Goal: Task Accomplishment & Management: Use online tool/utility

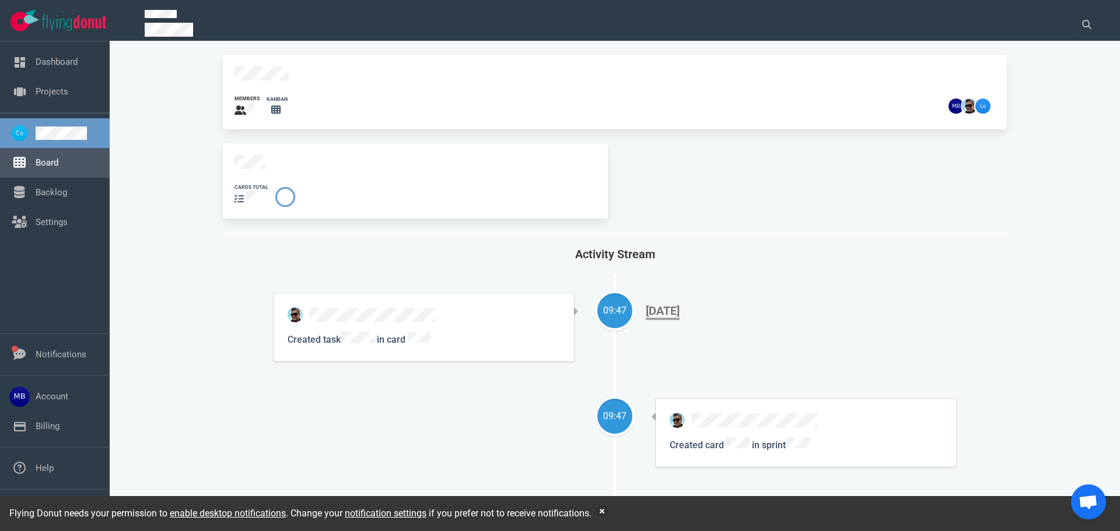
click at [58, 161] on link "Board" at bounding box center [47, 163] width 23 height 11
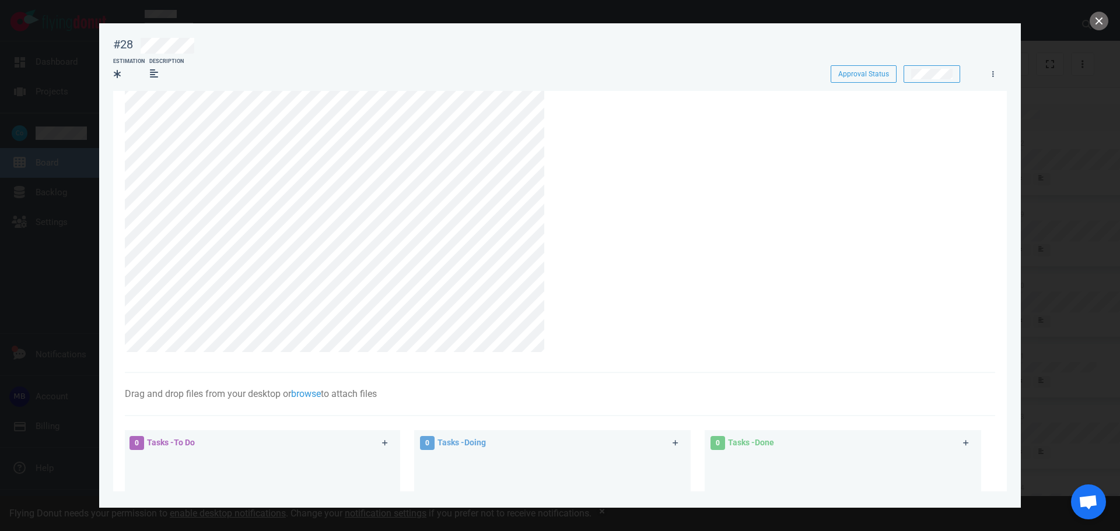
scroll to position [327, 0]
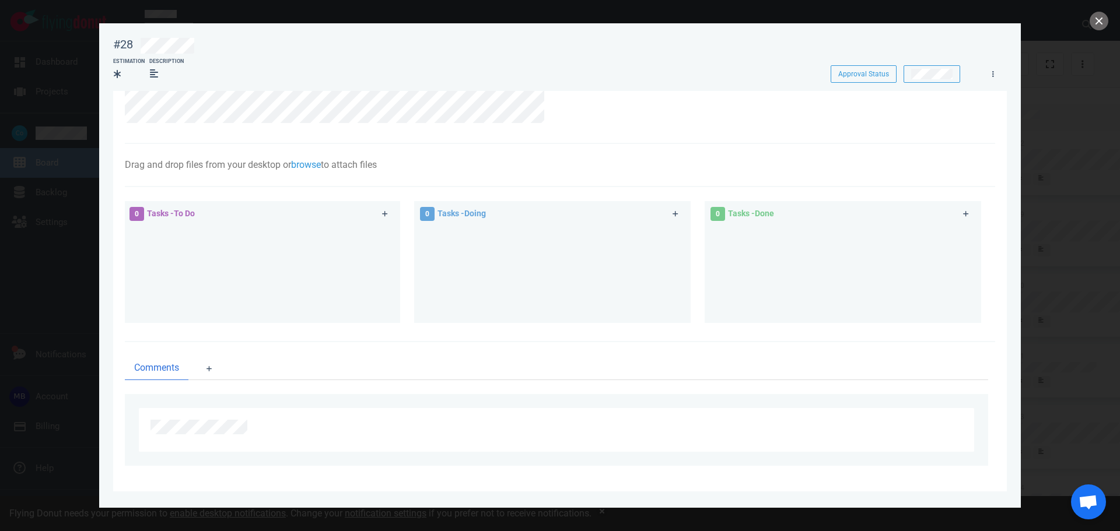
click at [159, 215] on span "Tasks - To Do" at bounding box center [171, 213] width 48 height 9
click at [191, 216] on span "Tasks - To Do" at bounding box center [171, 213] width 48 height 9
click at [999, 75] on link at bounding box center [993, 74] width 19 height 15
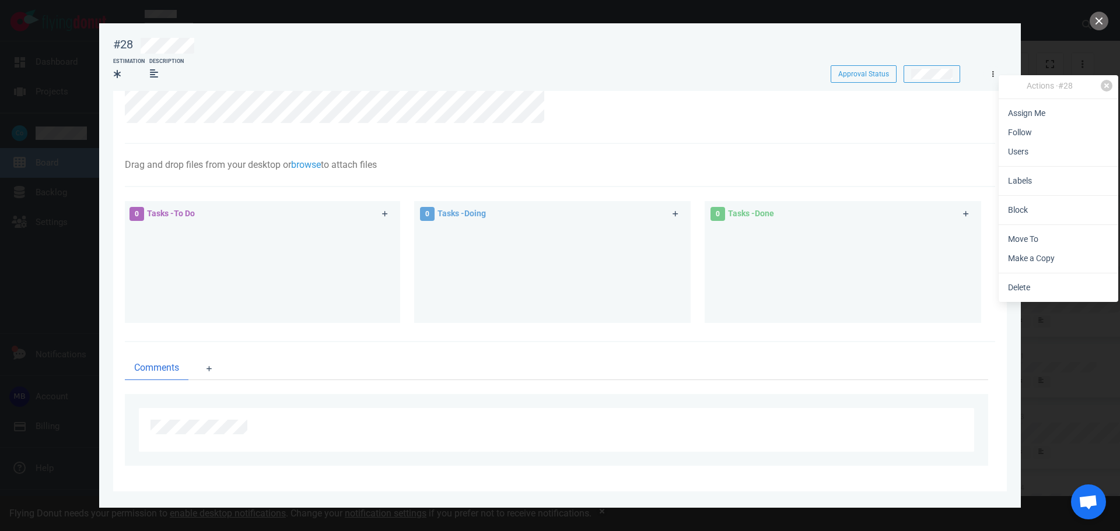
click at [998, 75] on link at bounding box center [993, 74] width 19 height 15
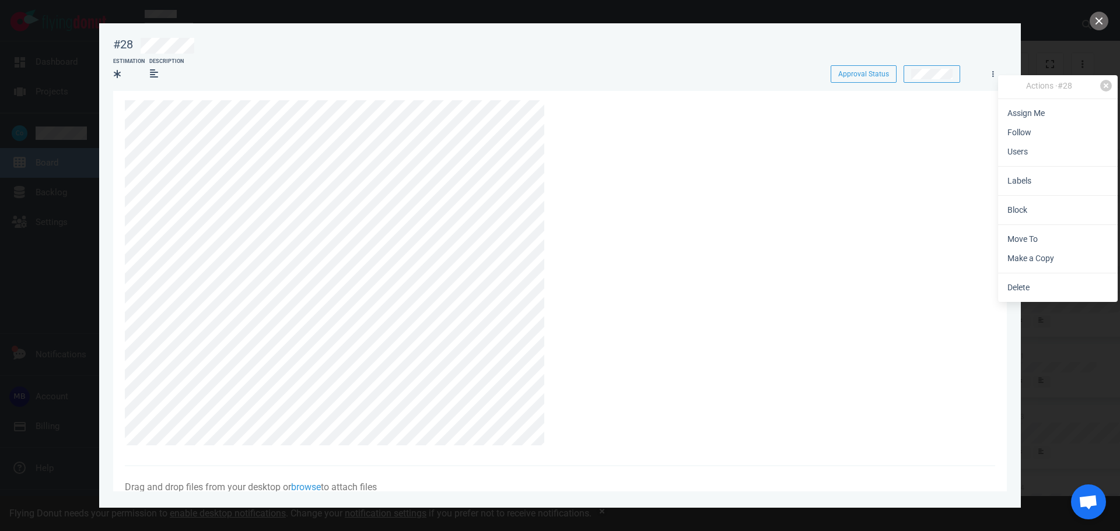
scroll to position [0, 0]
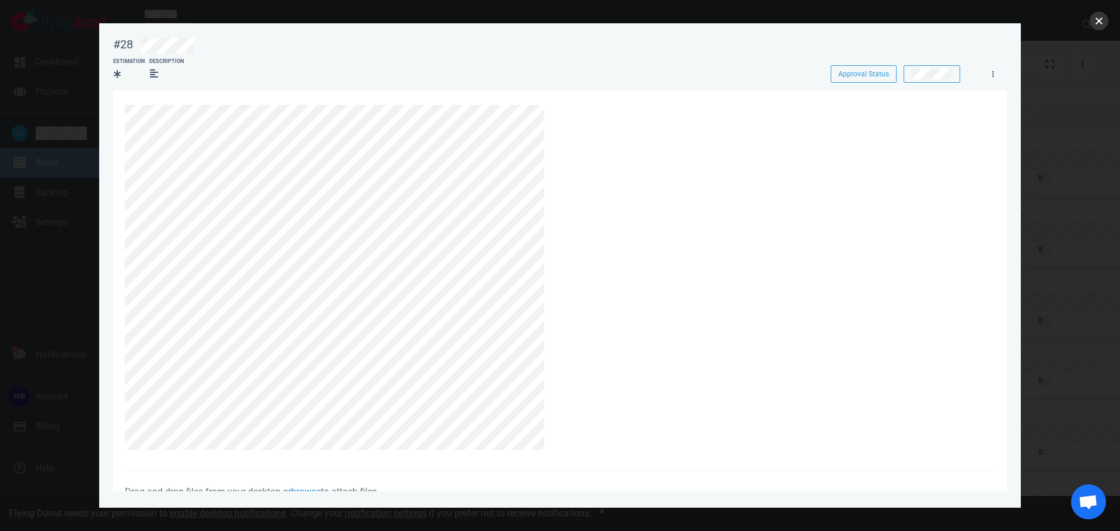
click at [1102, 21] on button "close" at bounding box center [1099, 21] width 19 height 19
